Goal: Task Accomplishment & Management: Complete application form

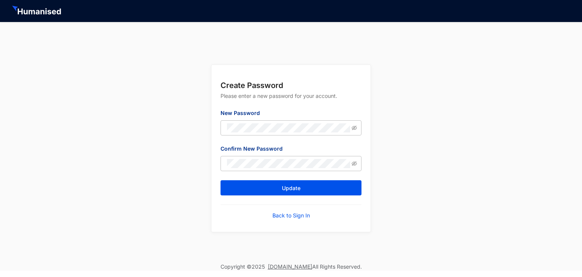
click at [394, 110] on div "Create Password Please enter a new password for your account. New Password Conf…" at bounding box center [291, 142] width 582 height 241
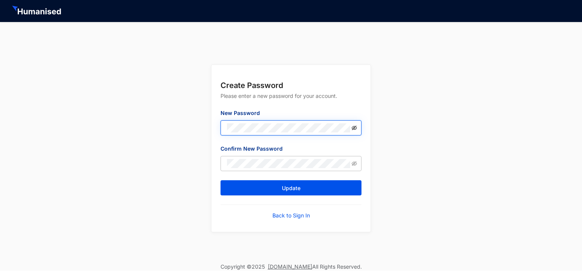
click at [353, 129] on icon "eye-invisible" at bounding box center [354, 127] width 5 height 5
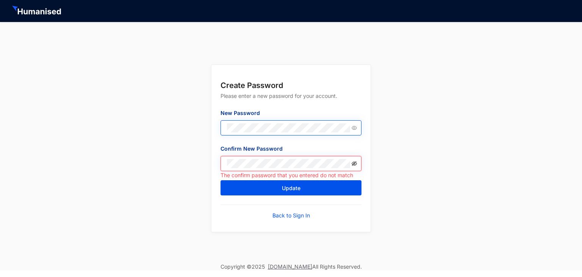
click at [353, 163] on icon "eye-invisible" at bounding box center [354, 163] width 5 height 5
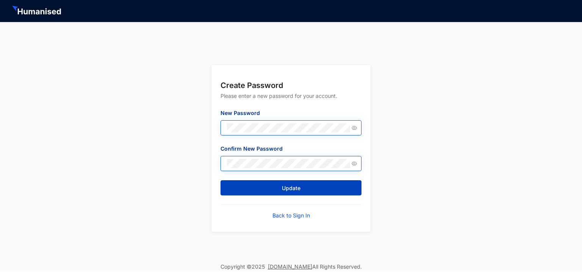
click at [279, 192] on button "Update" at bounding box center [291, 187] width 141 height 15
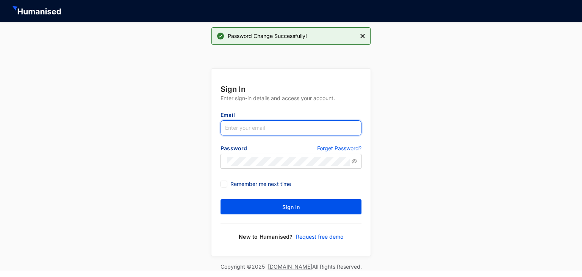
click at [246, 126] on input "text" at bounding box center [291, 127] width 141 height 15
type input "C"
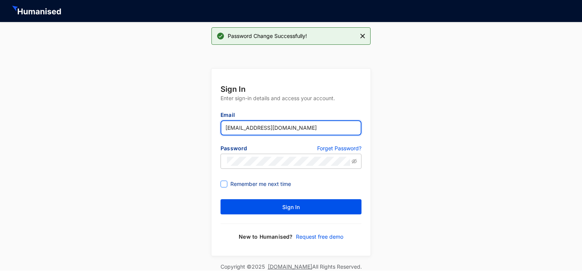
type input "[EMAIL_ADDRESS][DOMAIN_NAME]"
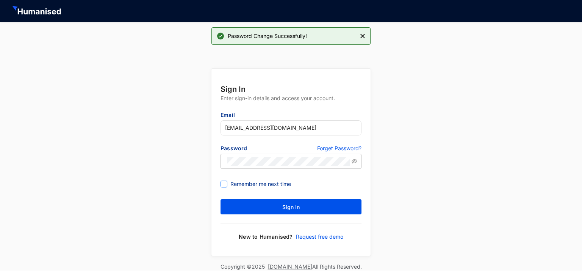
click at [229, 180] on span "Remember me next time" at bounding box center [260, 184] width 67 height 8
click at [226, 180] on input "Remember me next time" at bounding box center [223, 182] width 5 height 5
checkbox input "true"
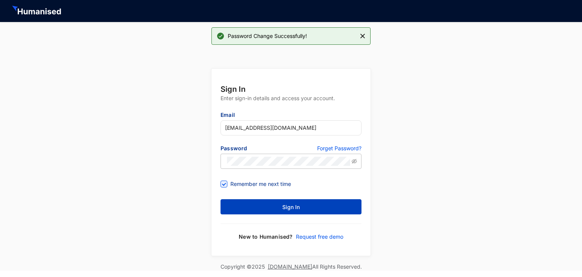
click at [260, 210] on button "Sign In" at bounding box center [291, 206] width 141 height 15
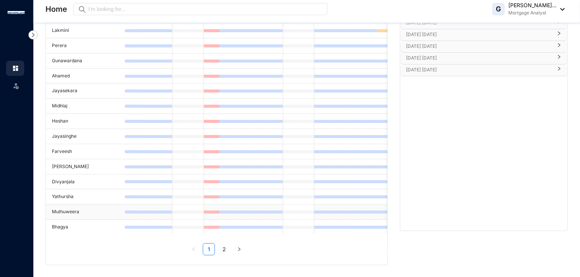
scroll to position [22, 0]
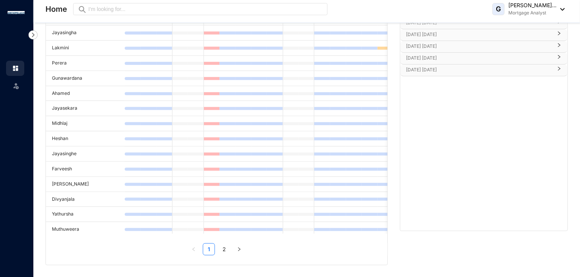
click at [246, 249] on ul "1 2" at bounding box center [217, 249] width 342 height 12
click at [240, 249] on icon "right" at bounding box center [239, 249] width 2 height 4
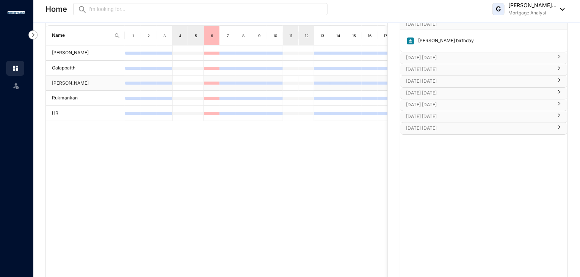
scroll to position [0, 0]
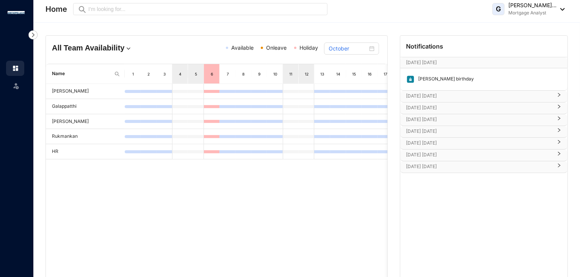
click at [560, 6] on div "G [PERSON_NAME]... Mortgage Analyst" at bounding box center [528, 9] width 72 height 15
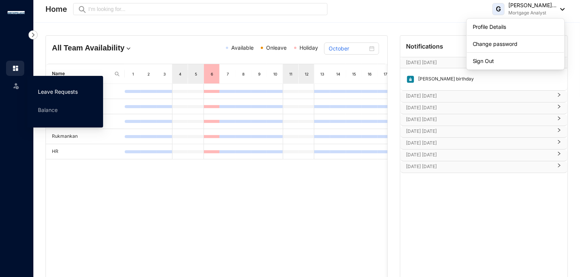
click at [41, 88] on link "Leave Requests" at bounding box center [58, 91] width 40 height 6
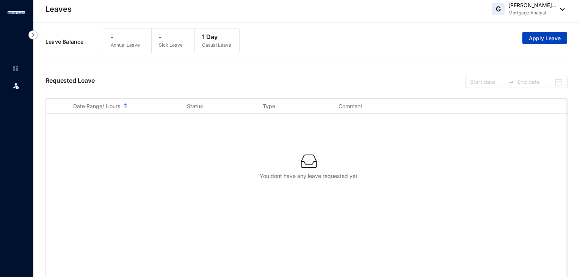
click at [546, 41] on span "Apply Leave" at bounding box center [545, 38] width 32 height 8
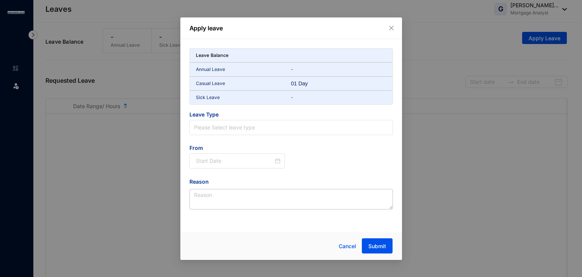
click at [225, 84] on p "Casual Leave" at bounding box center [244, 84] width 96 height 8
drag, startPoint x: 276, startPoint y: 88, endPoint x: 284, endPoint y: 84, distance: 9.2
click at [276, 88] on div "Casual Leave 01 Day" at bounding box center [291, 84] width 203 height 14
click at [287, 82] on p "Casual Leave" at bounding box center [244, 84] width 96 height 8
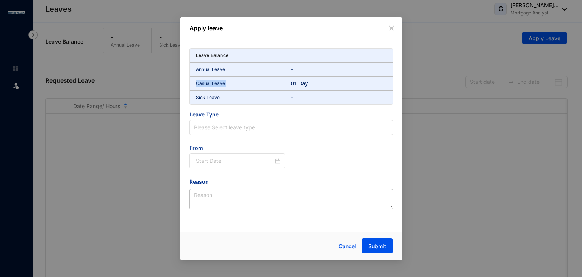
click at [287, 82] on p "Casual Leave" at bounding box center [244, 84] width 96 height 8
click at [301, 117] on span "Leave Type" at bounding box center [292, 115] width 204 height 9
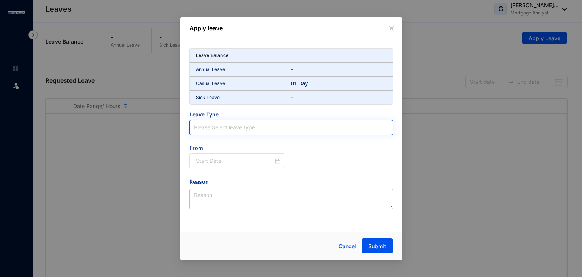
click at [271, 122] on input "search" at bounding box center [291, 127] width 194 height 14
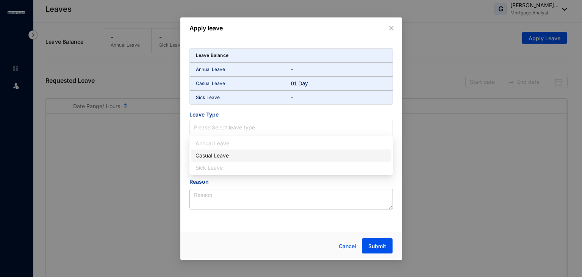
click at [247, 154] on div "Casual Leave" at bounding box center [291, 155] width 191 height 8
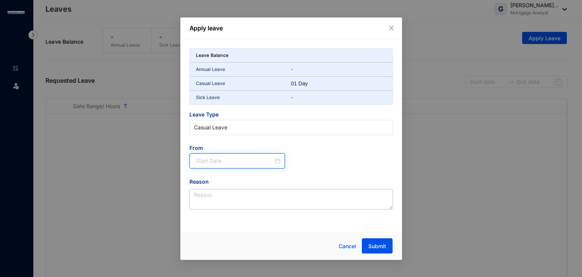
click at [255, 159] on input at bounding box center [235, 161] width 78 height 8
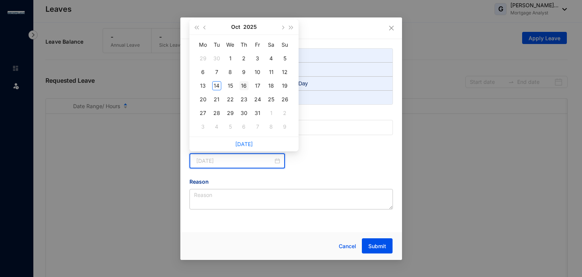
type input "[DATE]"
click at [244, 87] on div "16" at bounding box center [244, 85] width 9 height 9
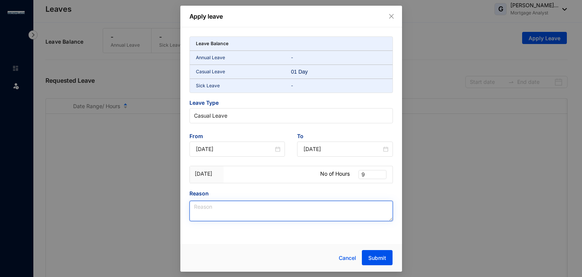
click at [282, 206] on textarea "Reason" at bounding box center [292, 211] width 204 height 20
type textarea "H"
type textarea "University Exams"
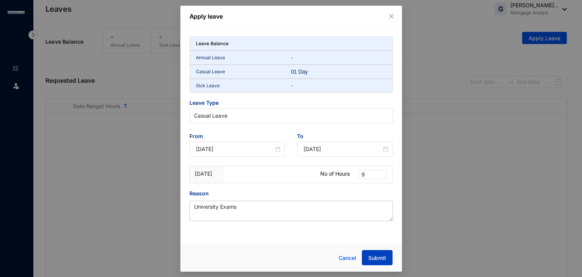
click at [385, 252] on button "Submit" at bounding box center [377, 257] width 31 height 15
